Goal: Communication & Community: Answer question/provide support

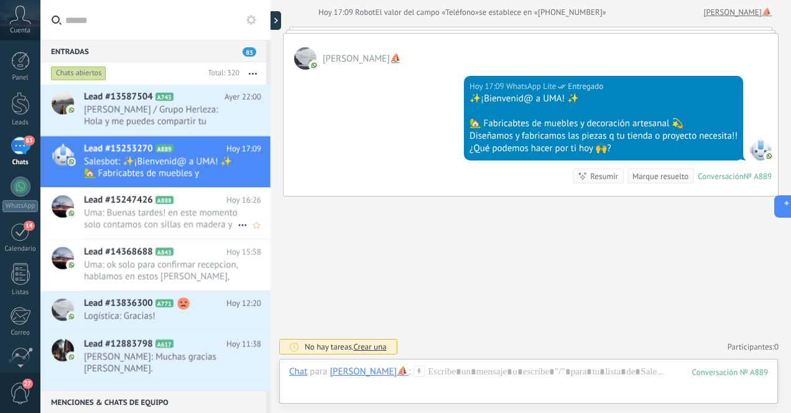
scroll to position [140, 0]
click at [21, 101] on div at bounding box center [20, 103] width 19 height 23
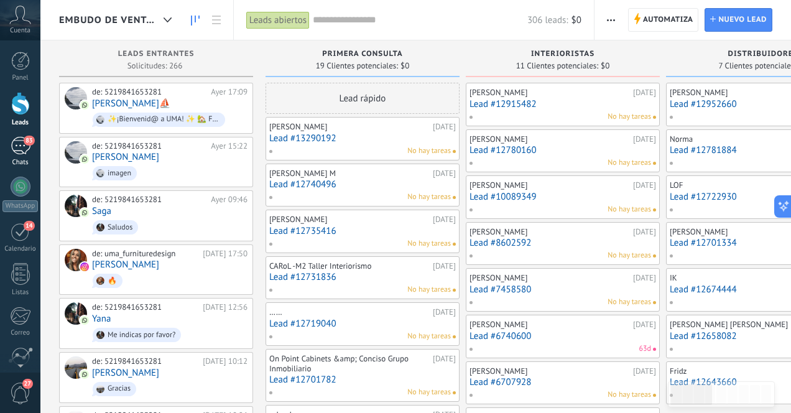
click at [20, 151] on div "83" at bounding box center [21, 146] width 20 height 18
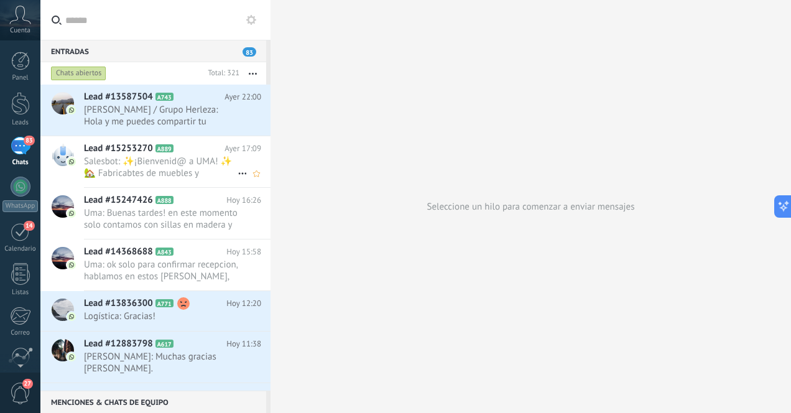
click at [202, 165] on span "Salesbot: ✨¡Bienvenid@ a UMA! ✨ 🏡 Fabricabtes de muebles y decoración artesanal…" at bounding box center [161, 168] width 154 height 24
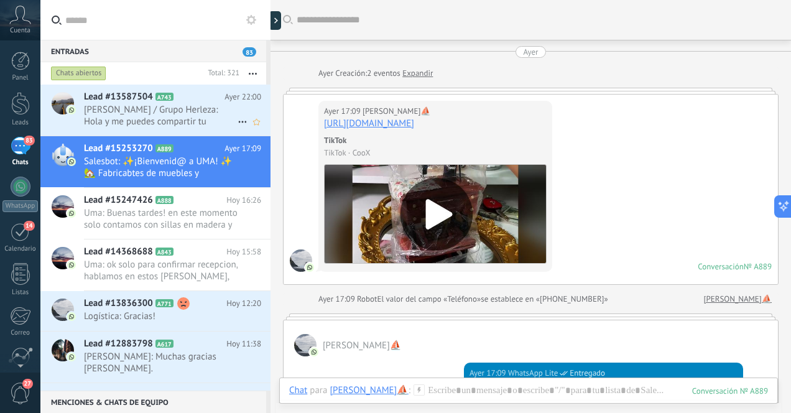
click at [167, 121] on span "[PERSON_NAME] / Grupo Herleza: Hola y me puedes compartir tu catalogo" at bounding box center [161, 116] width 154 height 24
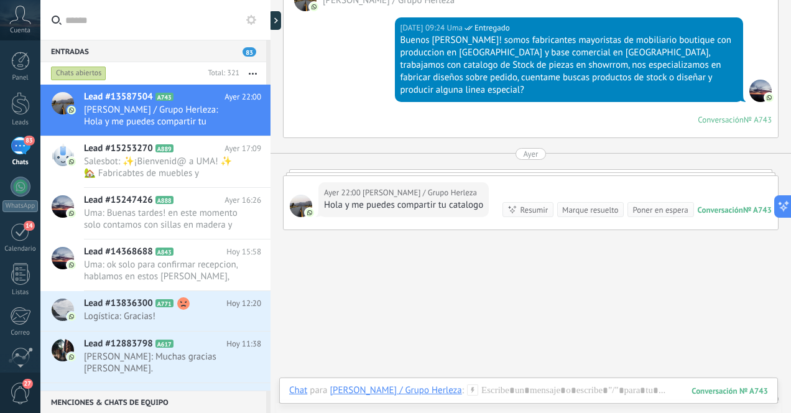
scroll to position [593, 0]
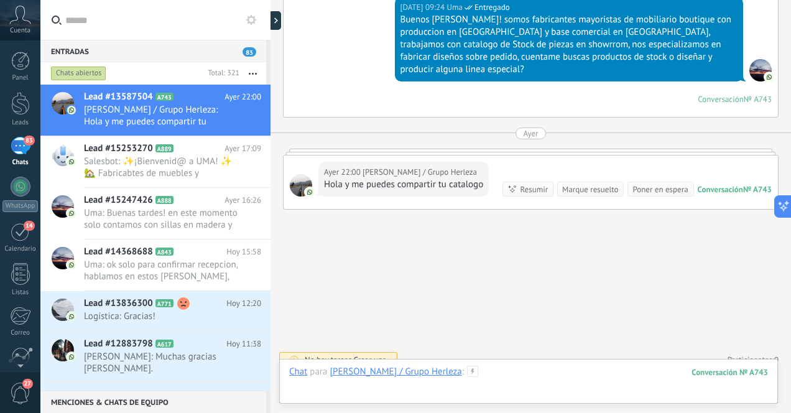
click at [527, 373] on div at bounding box center [528, 384] width 479 height 37
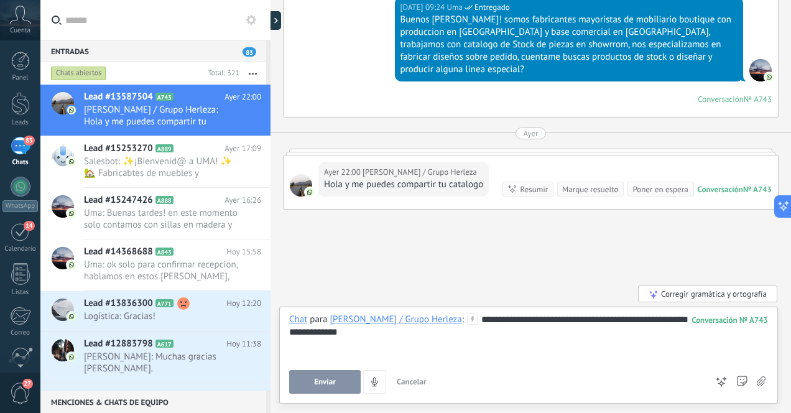
click at [322, 331] on div "**********" at bounding box center [528, 337] width 479 height 47
click at [468, 338] on div "**********" at bounding box center [528, 337] width 479 height 47
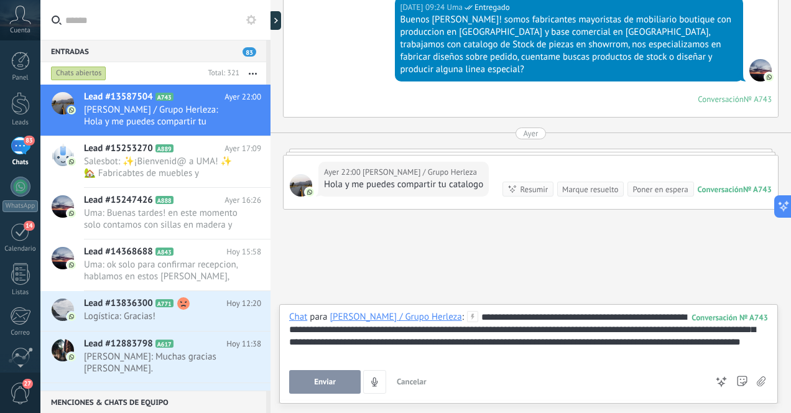
click at [331, 381] on span "Enviar" at bounding box center [325, 382] width 22 height 9
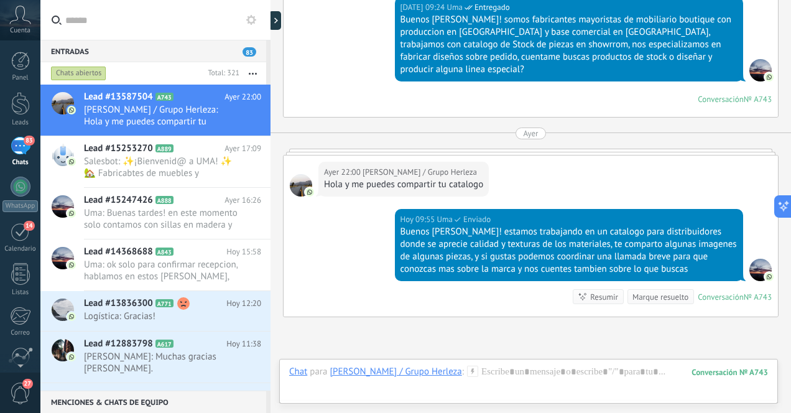
scroll to position [701, 0]
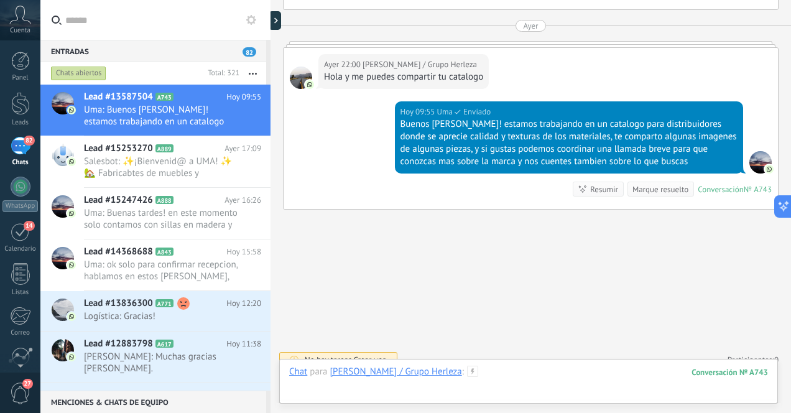
click at [544, 381] on div at bounding box center [528, 384] width 479 height 37
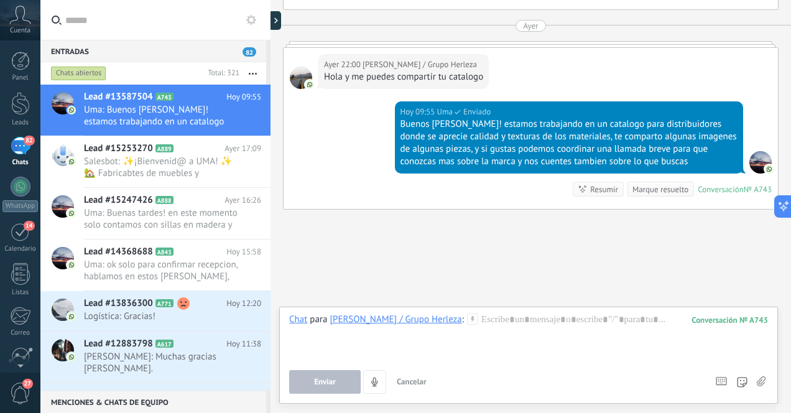
click at [765, 381] on icon at bounding box center [761, 381] width 9 height 11
click at [0, 0] on input "file" at bounding box center [0, 0] width 0 height 0
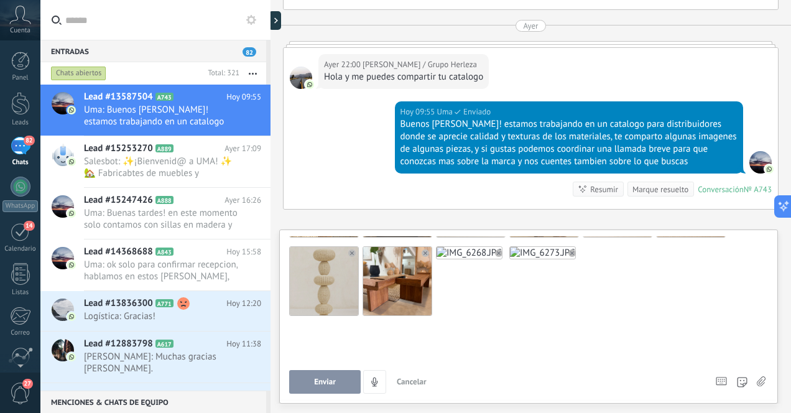
scroll to position [92, 0]
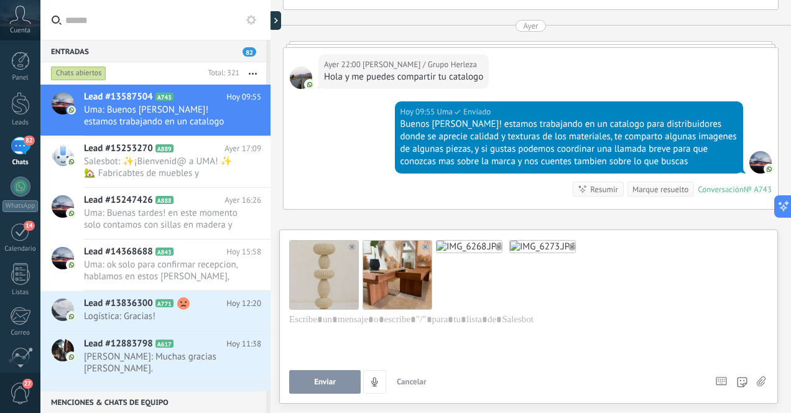
click at [761, 381] on icon at bounding box center [761, 381] width 9 height 11
click at [0, 0] on input "file" at bounding box center [0, 0] width 0 height 0
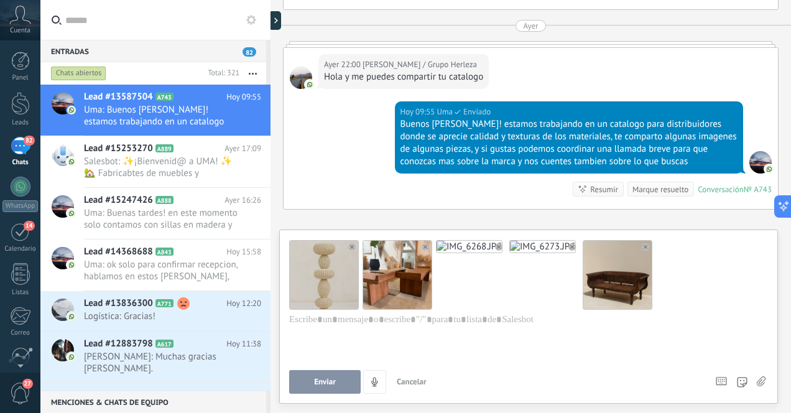
click at [325, 378] on span "Enviar" at bounding box center [325, 382] width 22 height 9
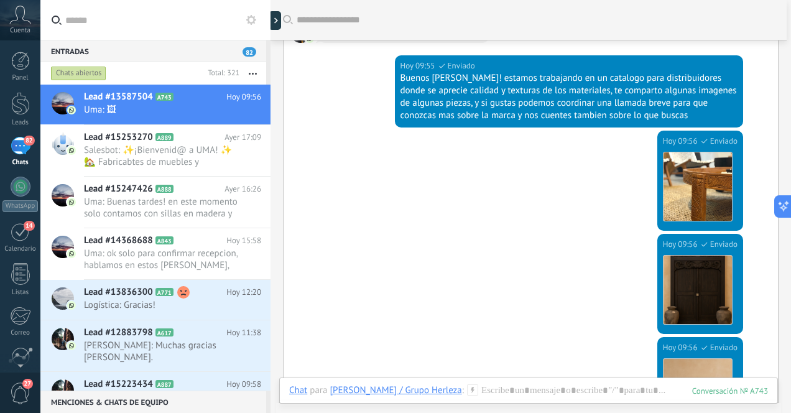
scroll to position [743, 0]
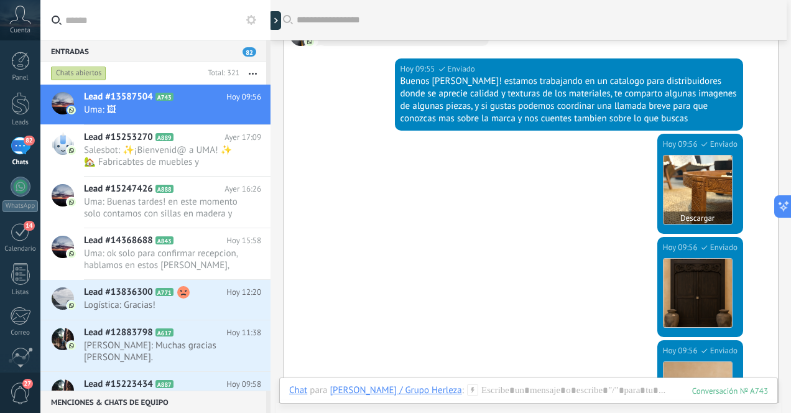
click at [695, 168] on img at bounding box center [698, 190] width 68 height 68
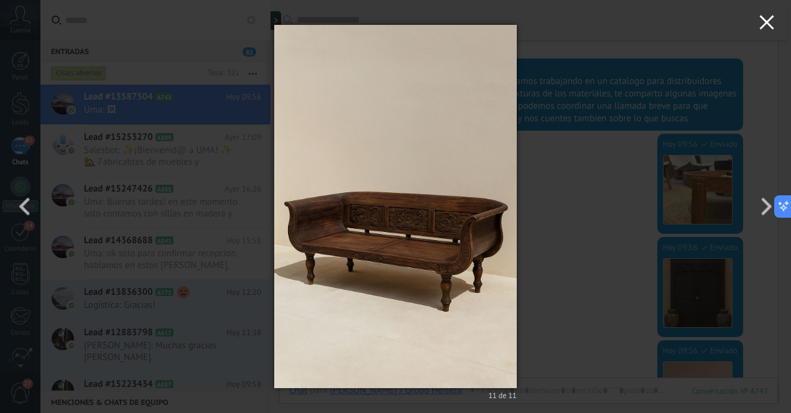
click at [770, 26] on use "button" at bounding box center [767, 22] width 14 height 14
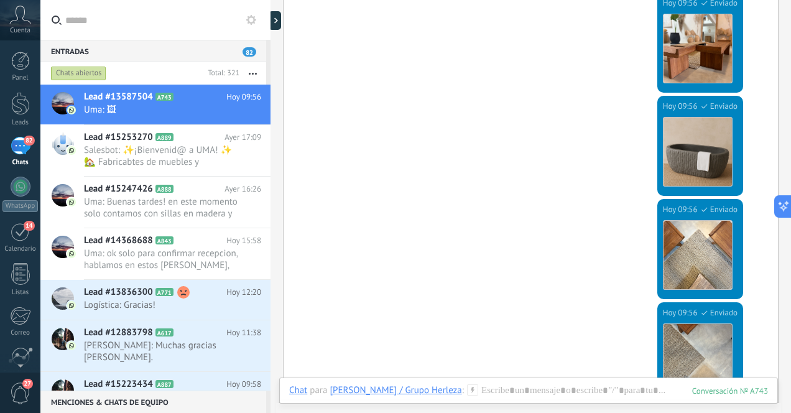
scroll to position [1837, 0]
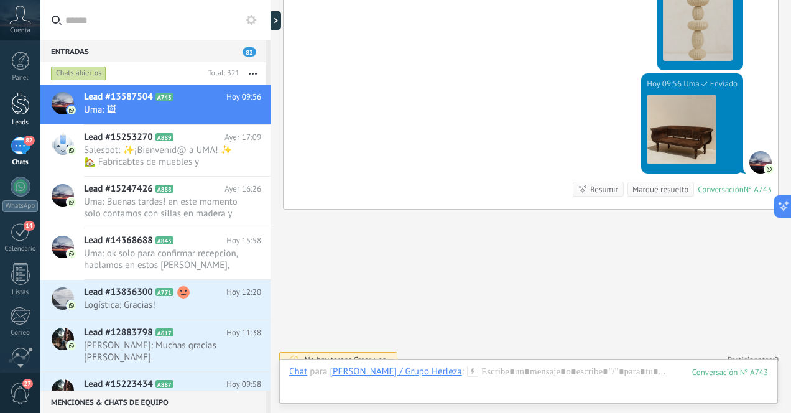
click at [27, 106] on div at bounding box center [20, 103] width 19 height 23
